Goal: Task Accomplishment & Management: Complete application form

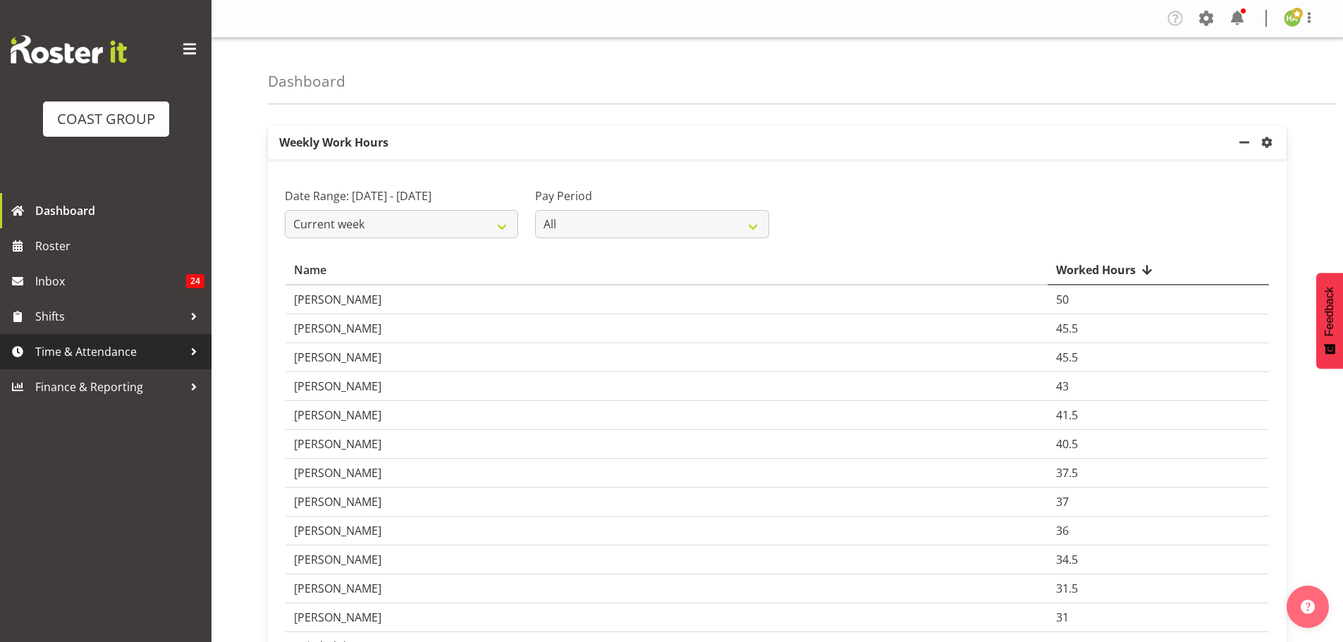
drag, startPoint x: 103, startPoint y: 360, endPoint x: 106, endPoint y: 367, distance: 7.9
click at [103, 359] on span "Time & Attendance" at bounding box center [109, 351] width 148 height 21
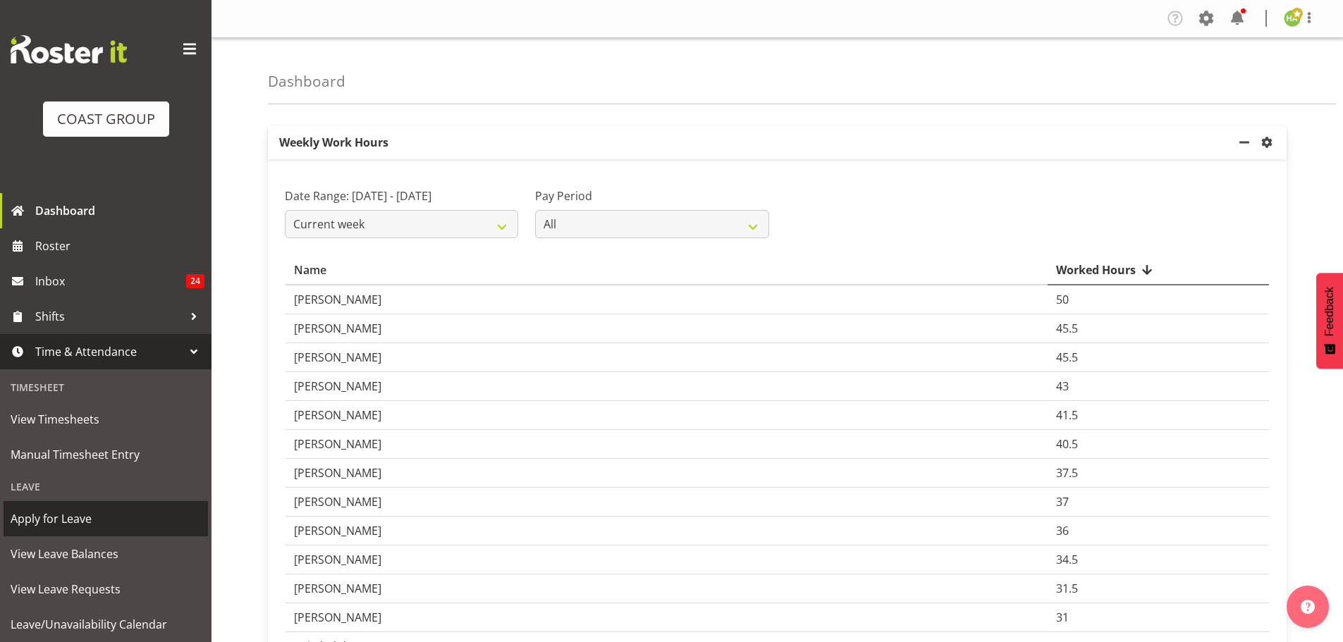
click at [82, 516] on span "Apply for Leave" at bounding box center [106, 518] width 190 height 21
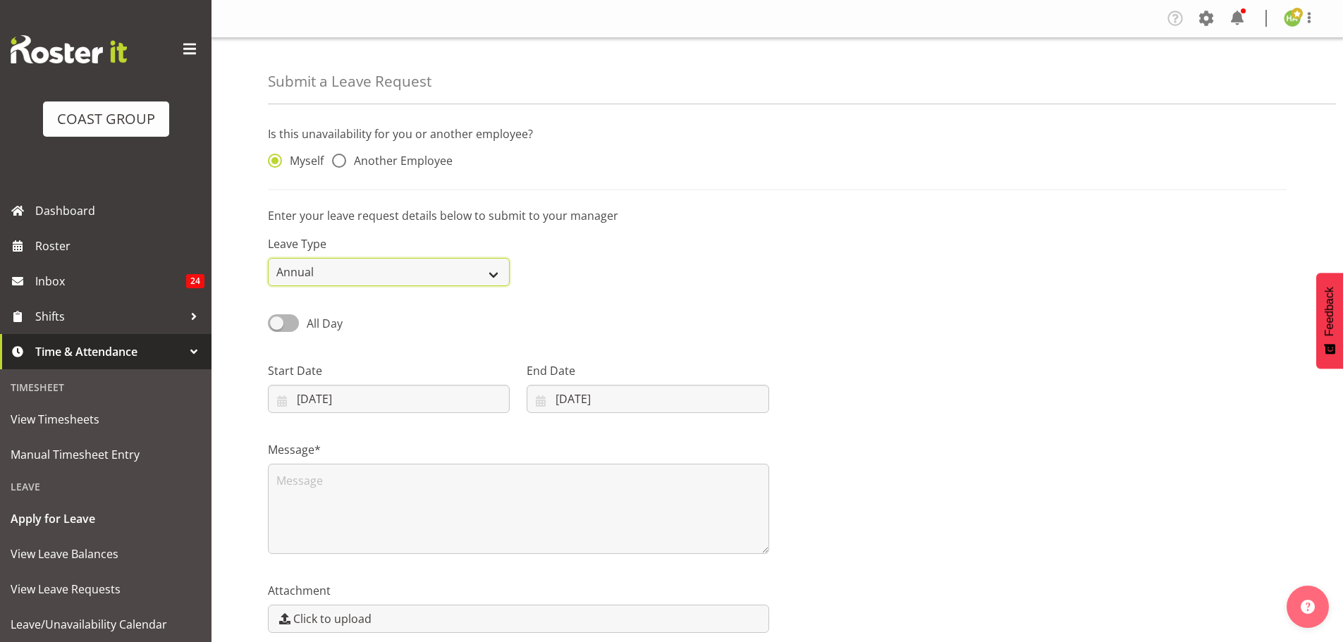
click at [451, 264] on select "Annual Sick Leave Without Pay Bereavement Domestic Violence Parental Jury Servi…" at bounding box center [389, 272] width 242 height 28
click at [268, 258] on select "Annual Sick Leave Without Pay Bereavement Domestic Violence Parental Jury Servi…" at bounding box center [389, 272] width 242 height 28
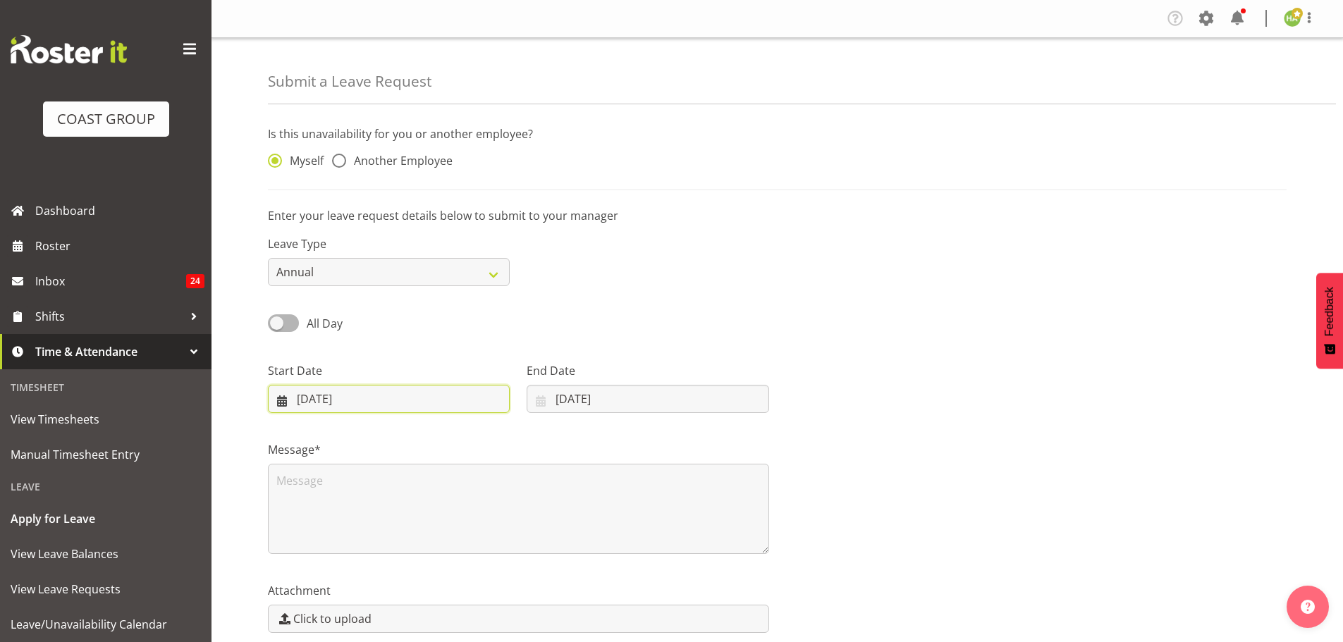
click at [323, 393] on input "[DATE]" at bounding box center [389, 399] width 242 height 28
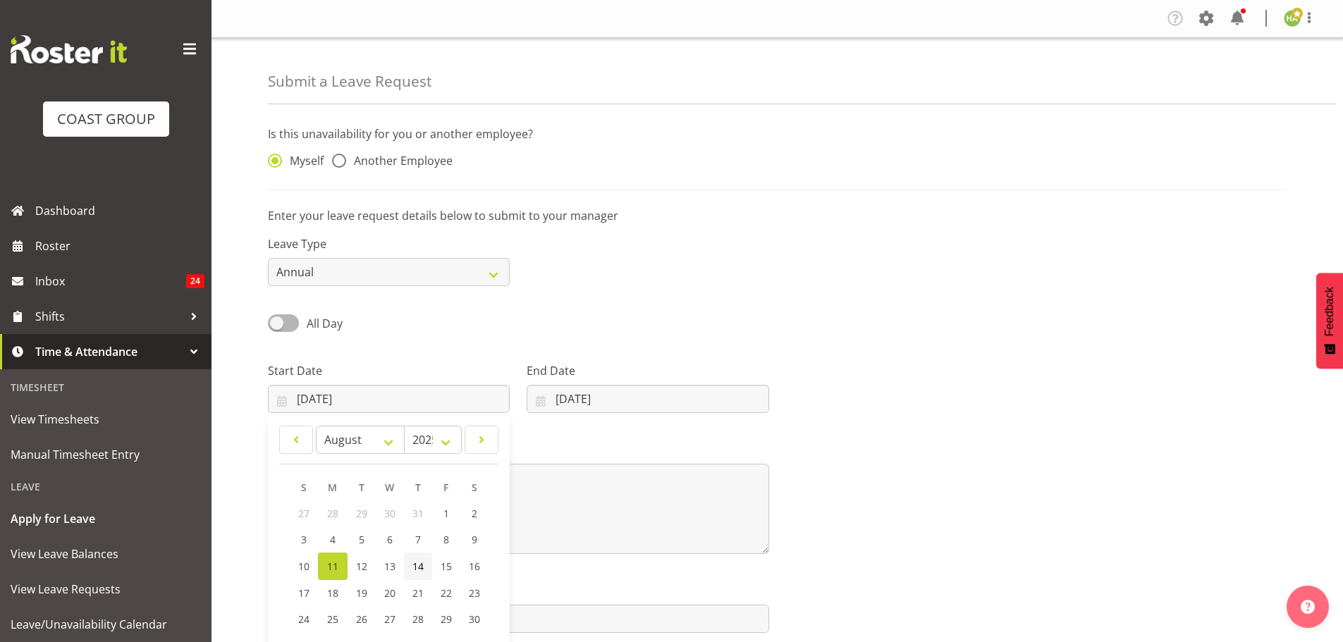
click at [414, 567] on span "14" at bounding box center [417, 566] width 11 height 13
type input "[DATE]"
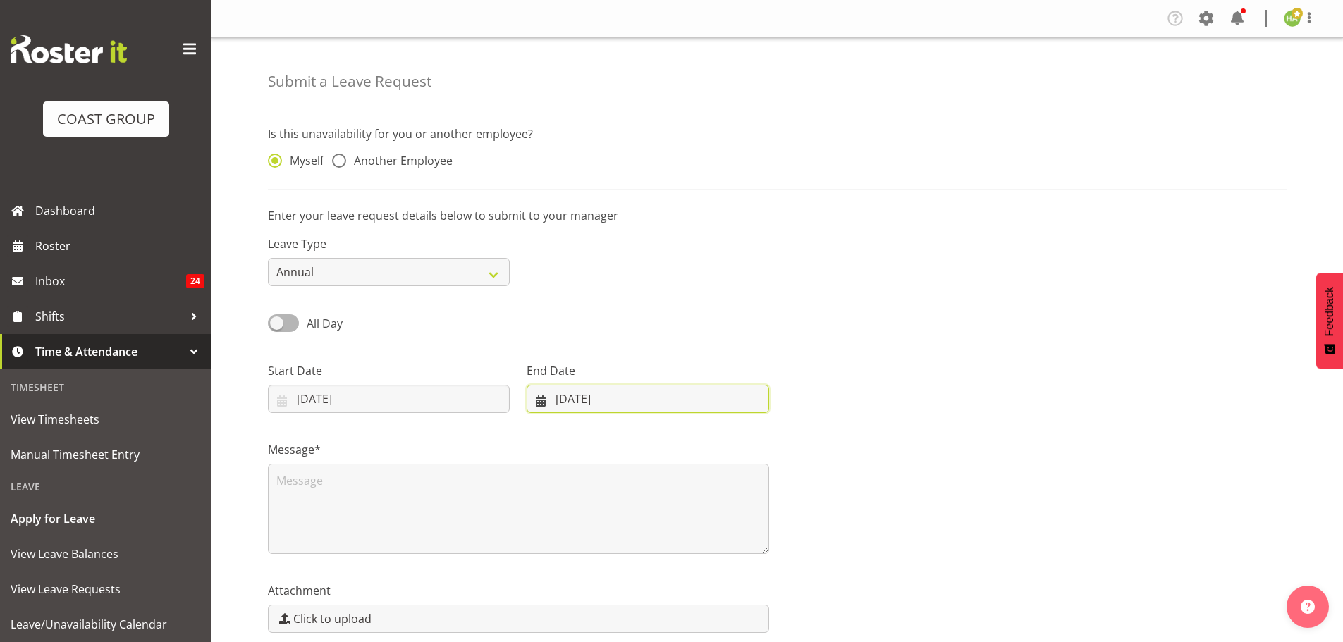
click at [563, 390] on input "[DATE]" at bounding box center [648, 399] width 242 height 28
click at [699, 560] on span "15" at bounding box center [696, 566] width 11 height 13
type input "[DATE]"
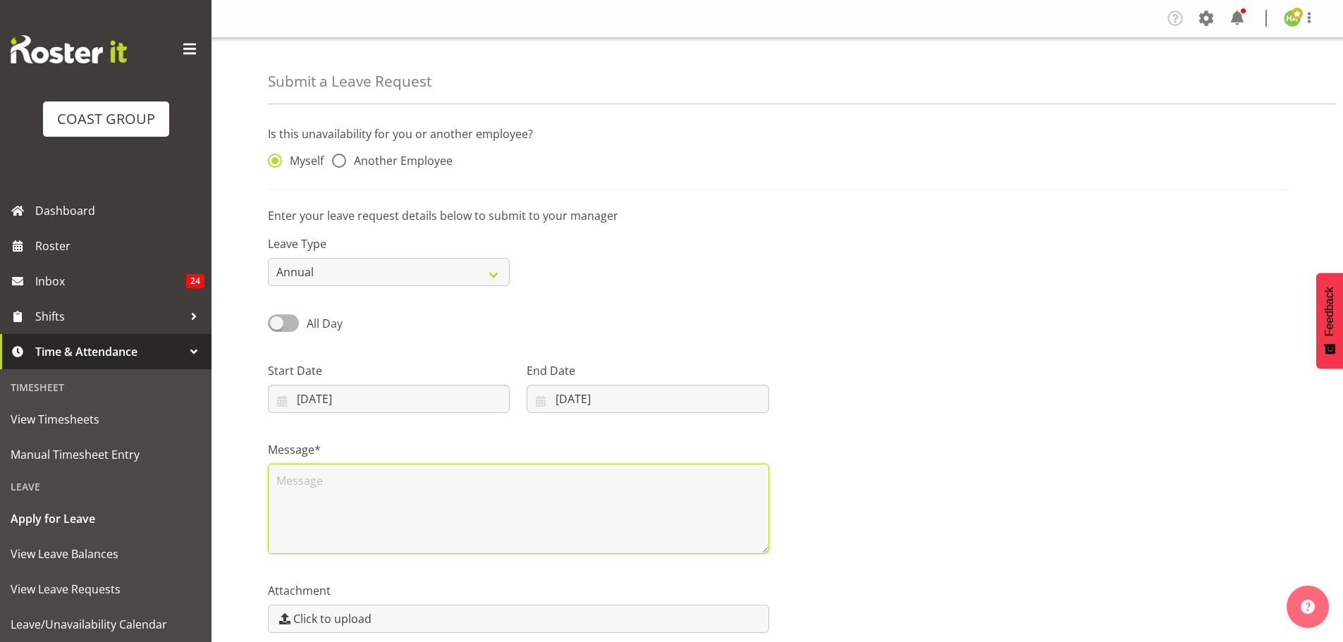
drag, startPoint x: 362, startPoint y: 485, endPoint x: 376, endPoint y: 496, distance: 18.6
click at [367, 485] on textarea at bounding box center [518, 509] width 501 height 90
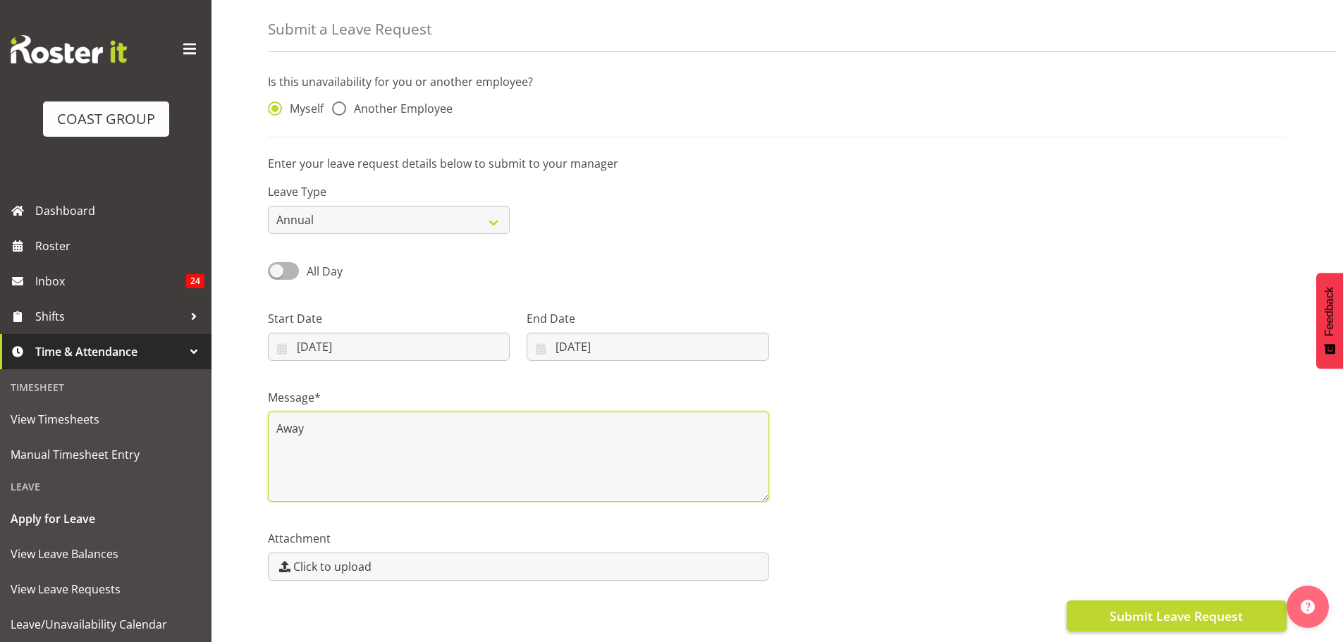
type textarea "Away"
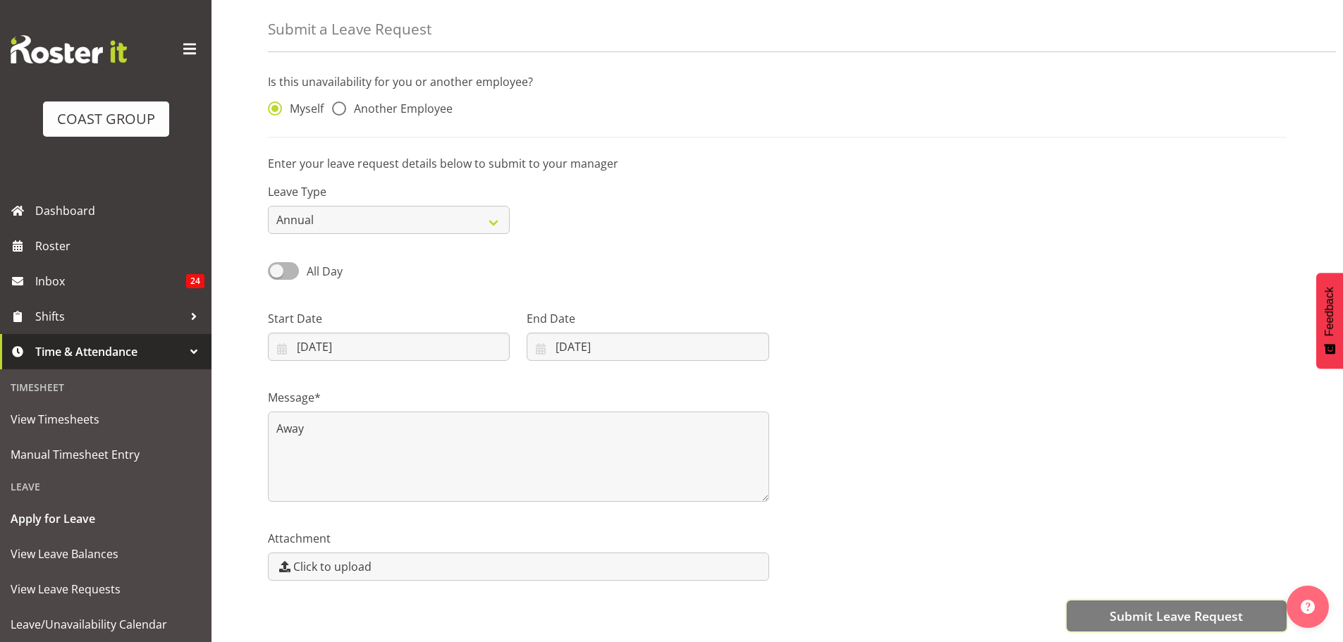
click at [1131, 610] on span "Submit Leave Request" at bounding box center [1176, 616] width 133 height 18
